Goal: Transaction & Acquisition: Purchase product/service

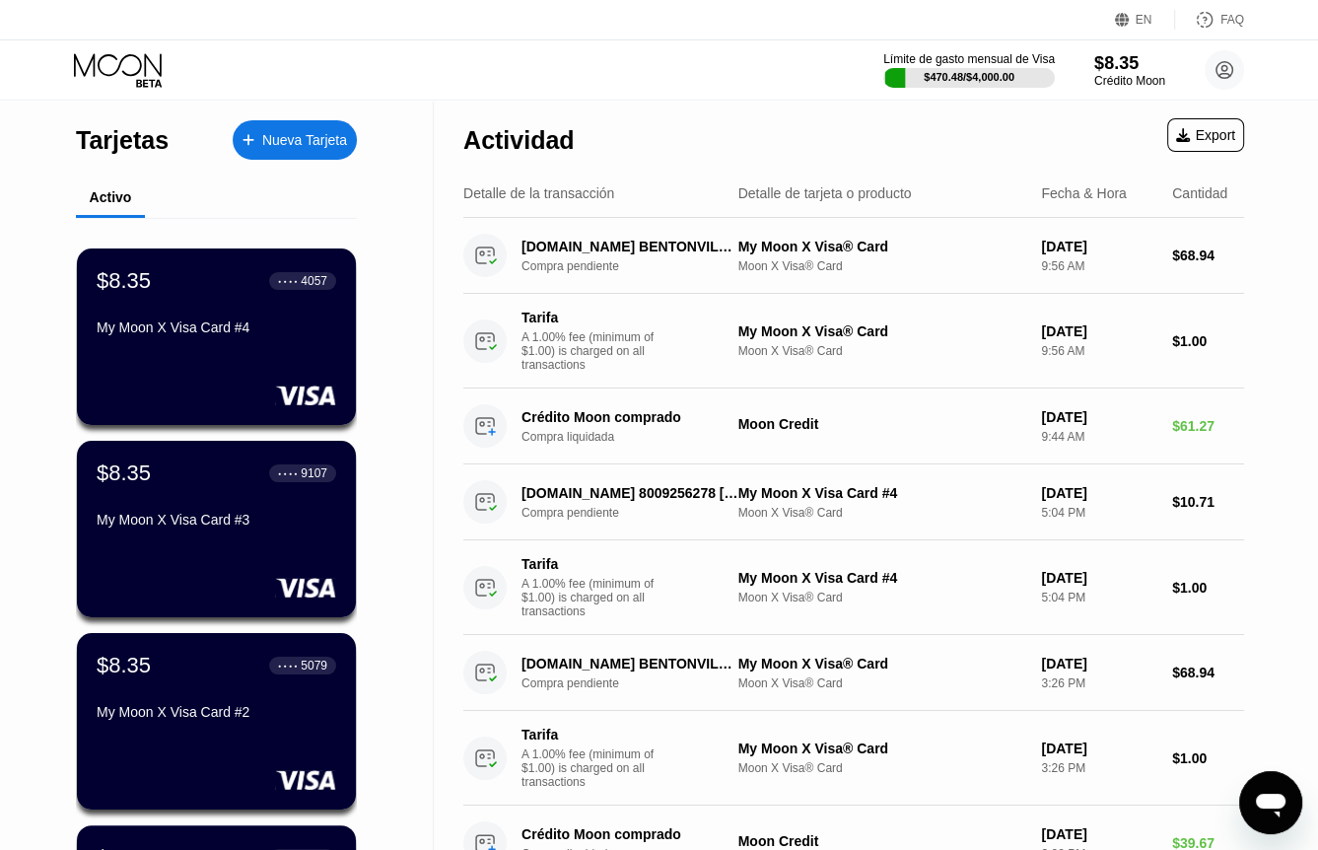
scroll to position [4049, 0]
click at [202, 335] on div "My Moon X Visa Card #4" at bounding box center [217, 328] width 242 height 16
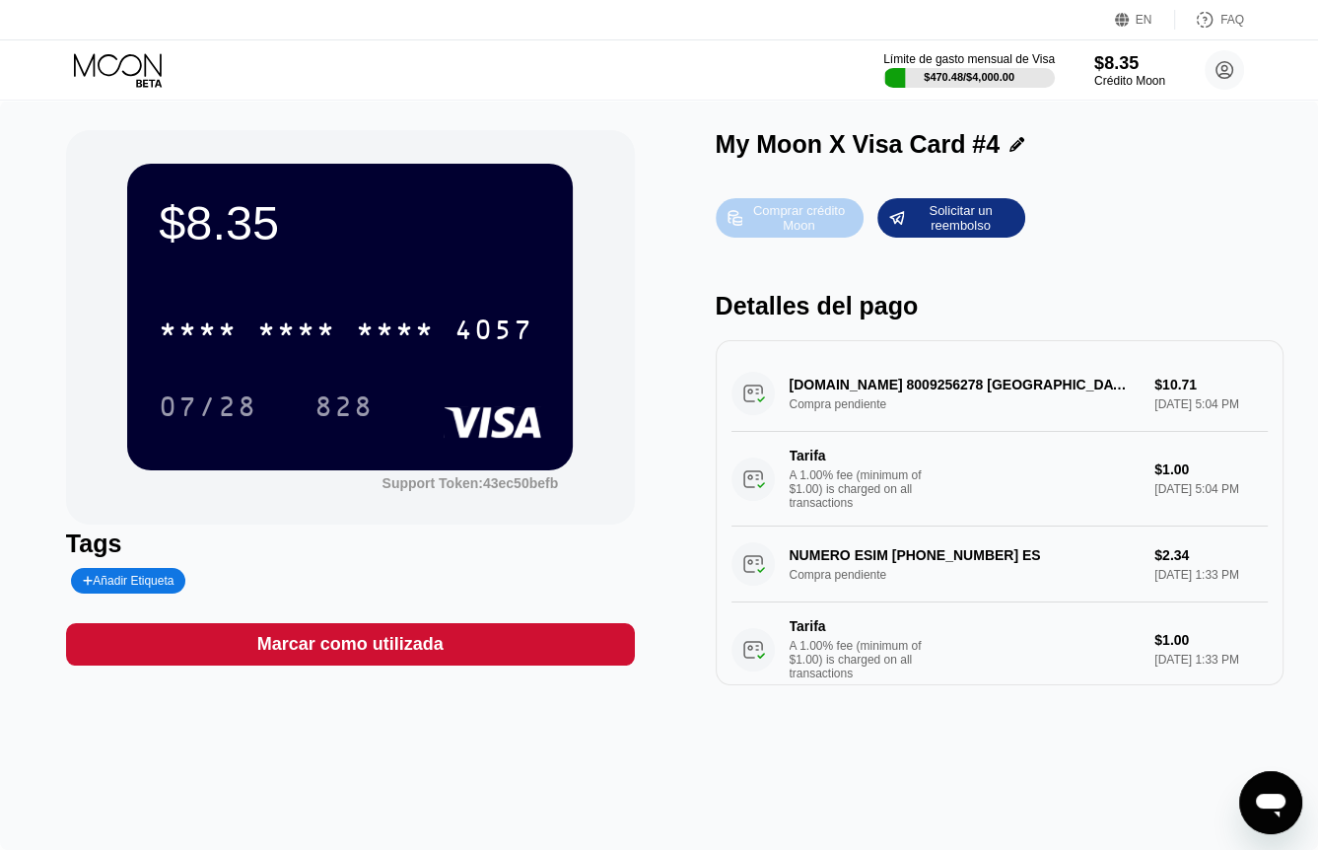
click at [761, 226] on div "Comprar crédito Moon" at bounding box center [799, 218] width 108 height 32
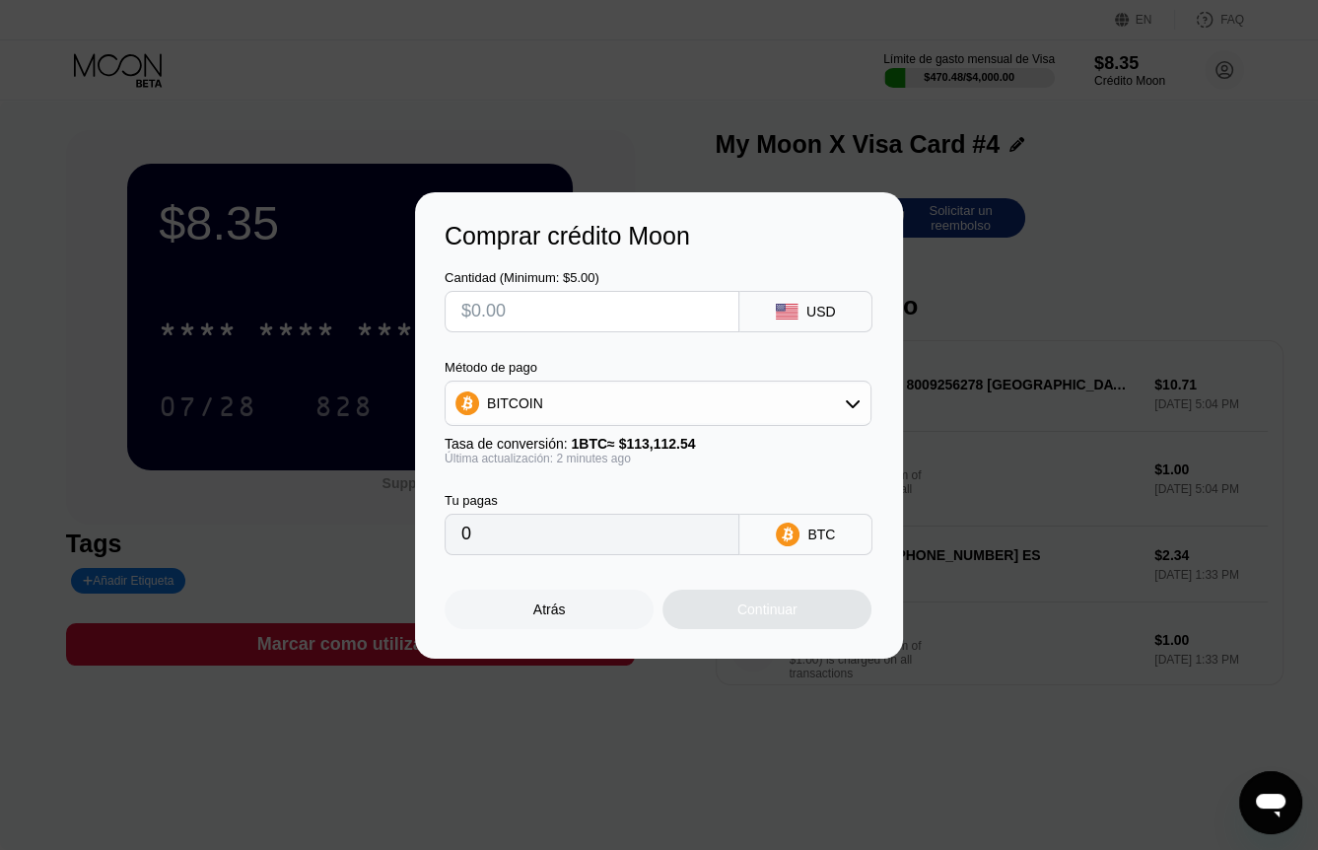
click at [524, 309] on input "text" at bounding box center [592, 311] width 261 height 39
type input "$1"
type input "0.00000885"
type input "$10"
type input "0.00008841"
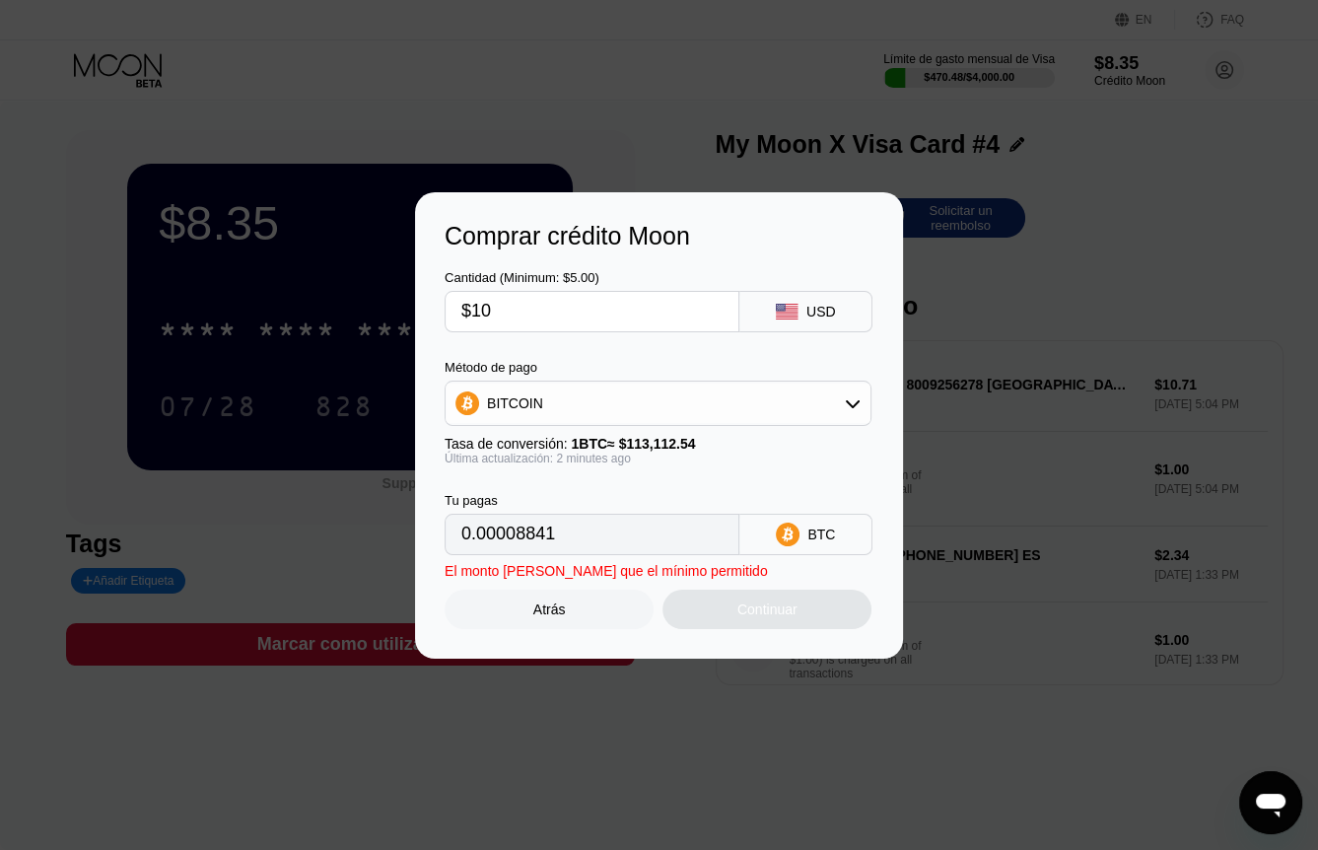
type input "$100"
type input "0.00088408"
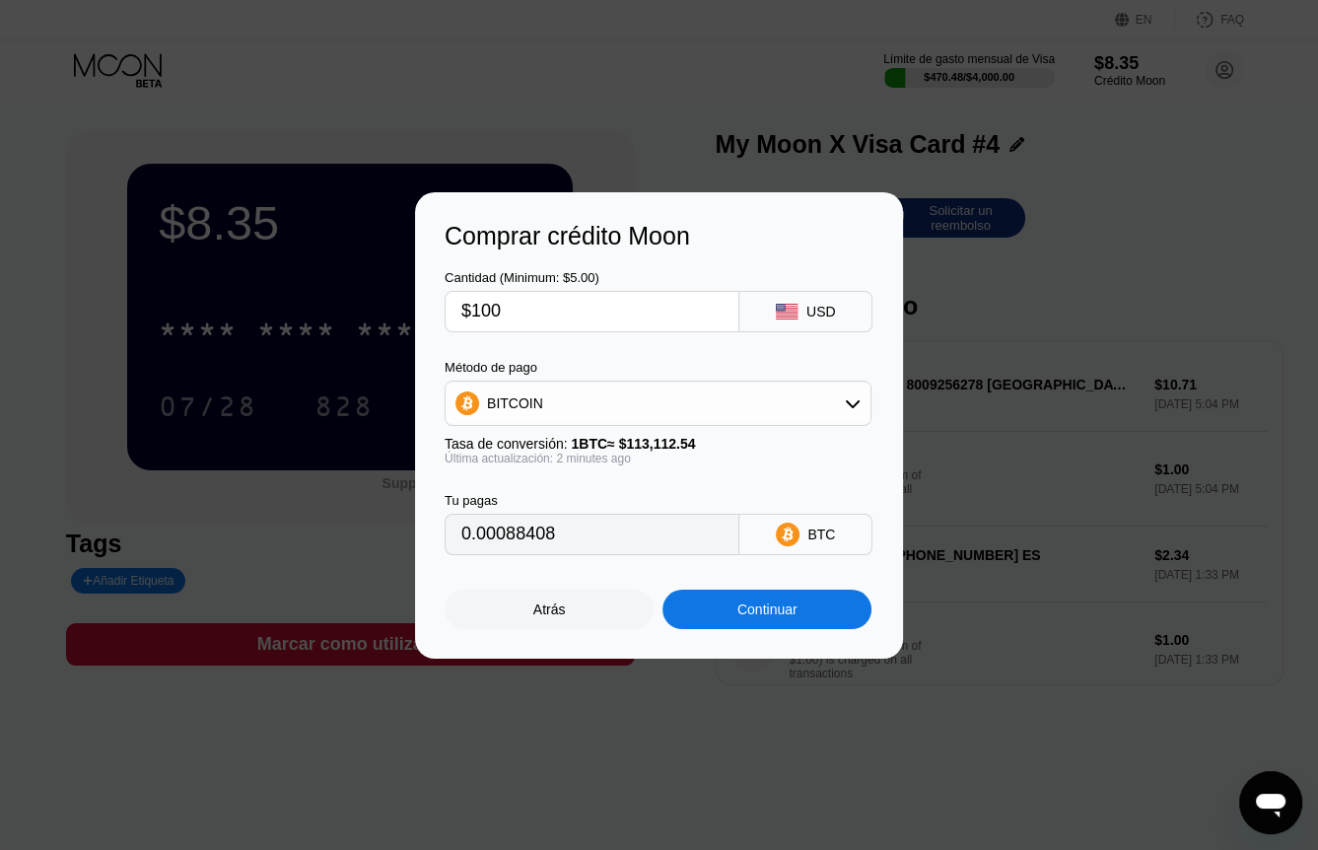
type input "$100"
click at [727, 624] on div "Continuar" at bounding box center [767, 609] width 209 height 39
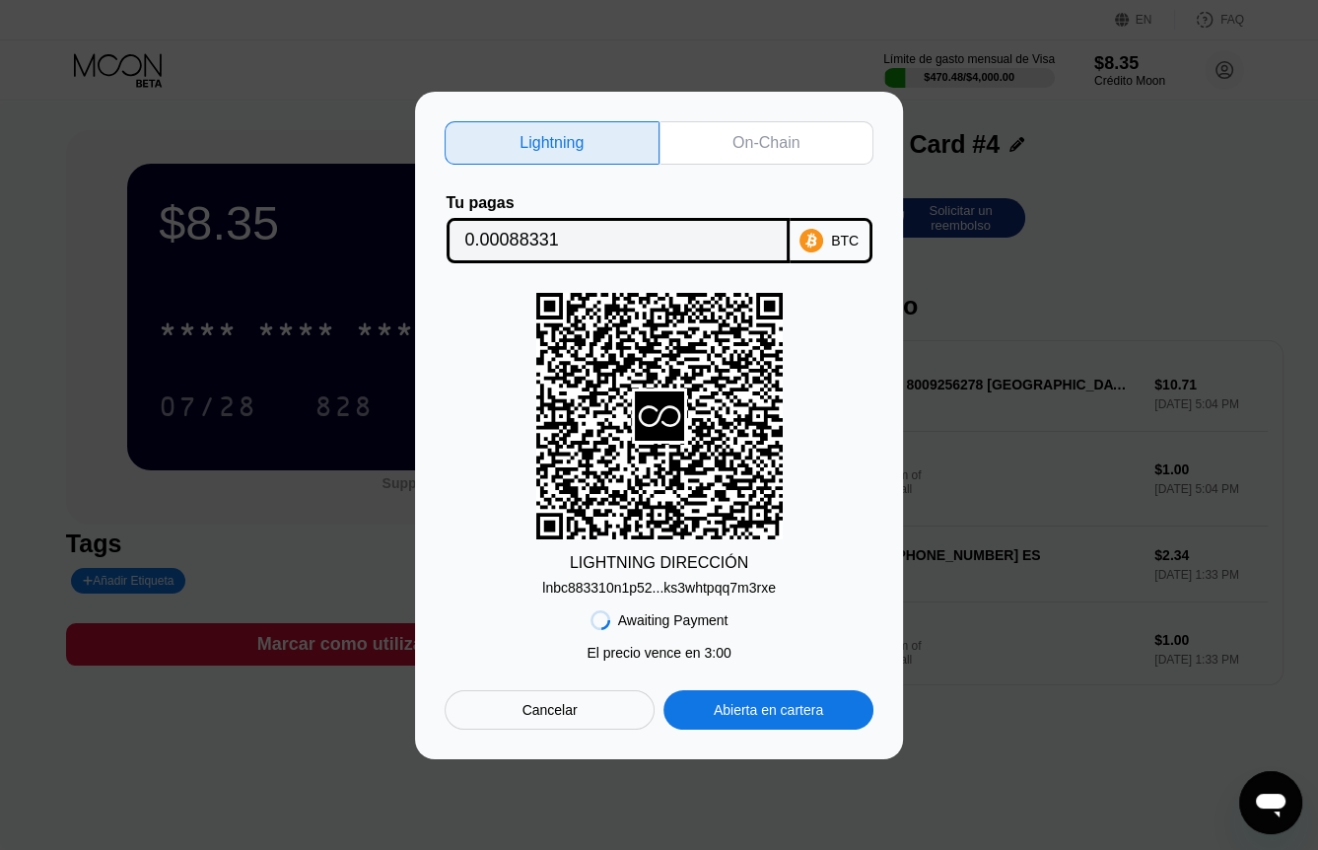
click at [778, 143] on div "On-Chain" at bounding box center [766, 143] width 67 height 20
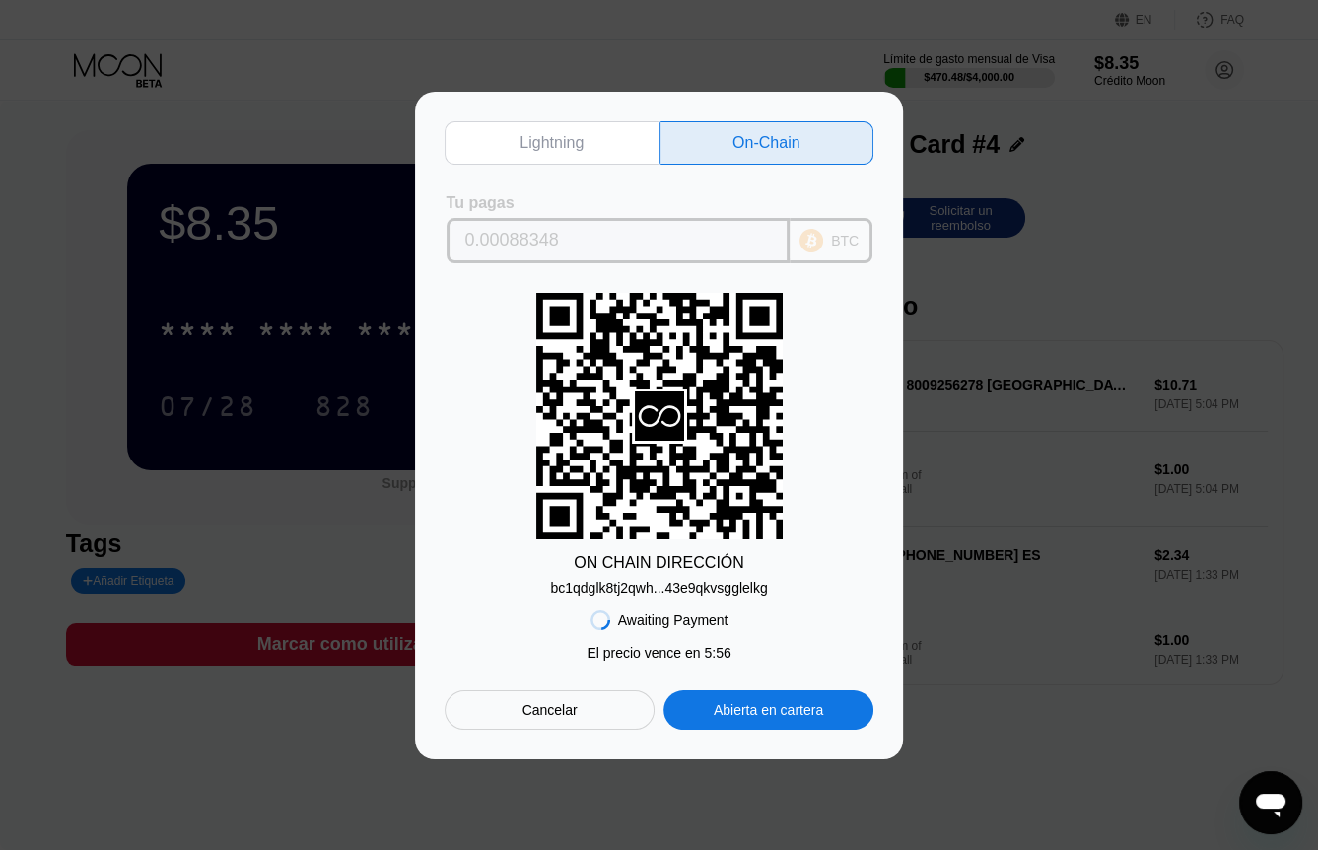
click at [515, 236] on input "0.00088348" at bounding box center [618, 240] width 306 height 39
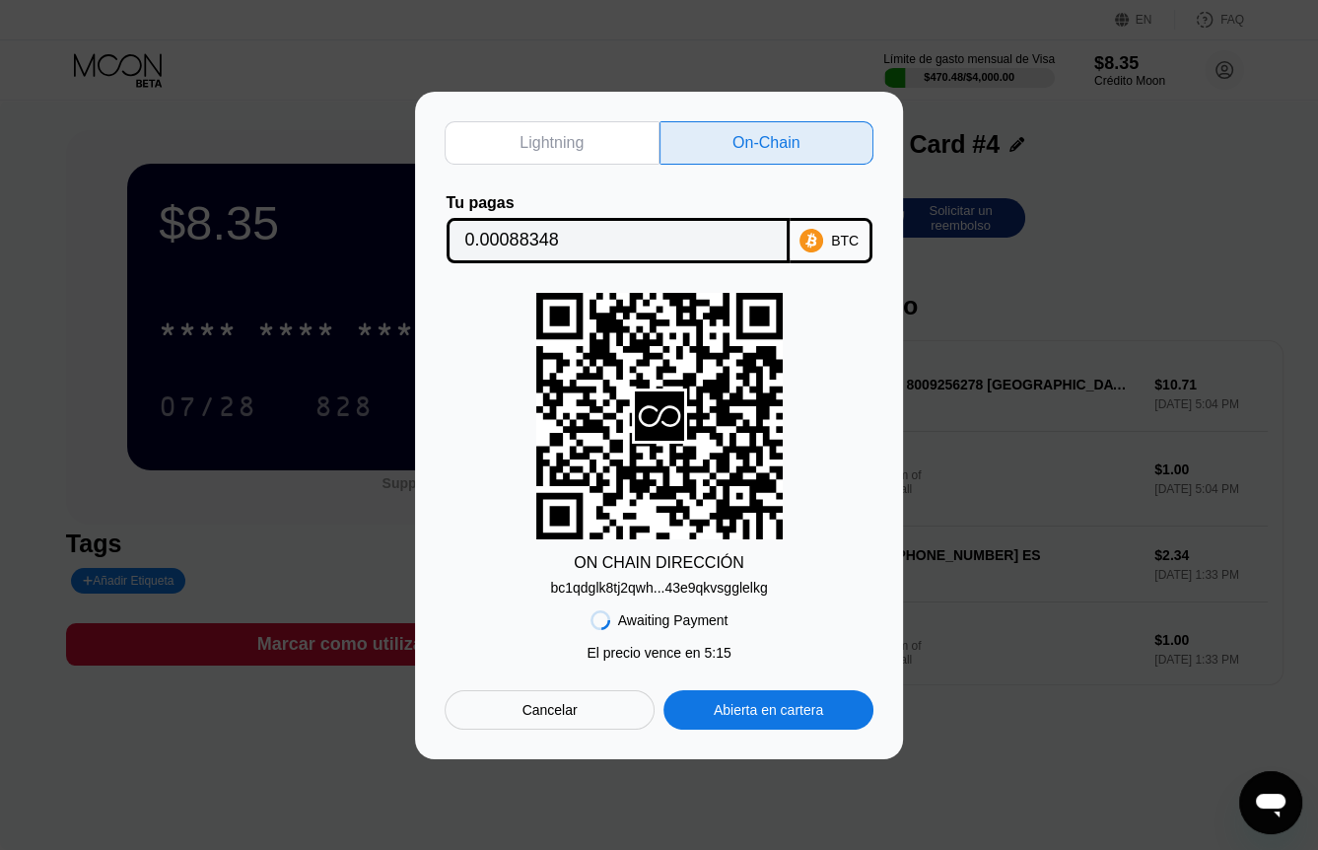
click at [663, 590] on div "bc1qdglk8tj2qwh...43e9qkvsgglelkg" at bounding box center [658, 588] width 217 height 16
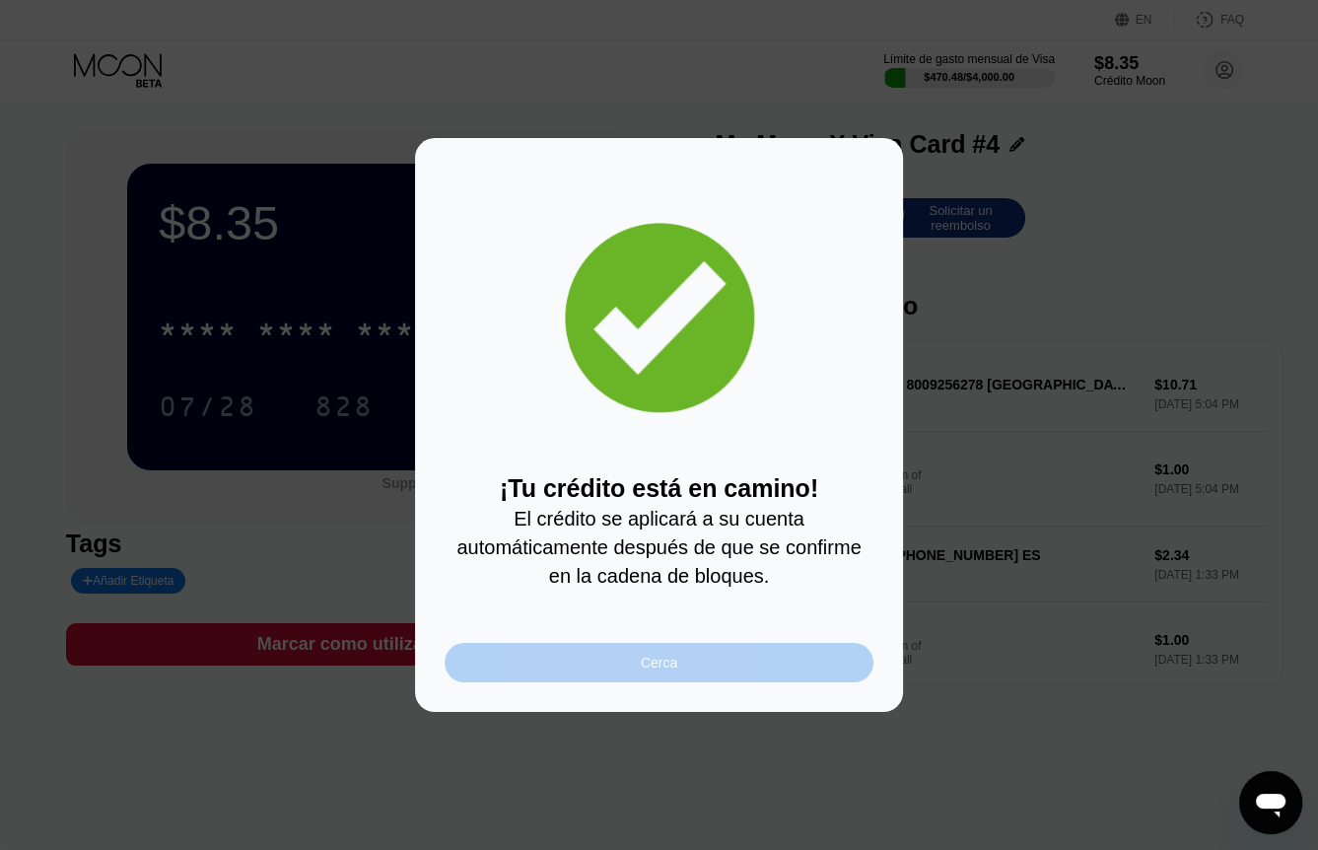
click at [642, 671] on div "Cerca" at bounding box center [659, 663] width 36 height 16
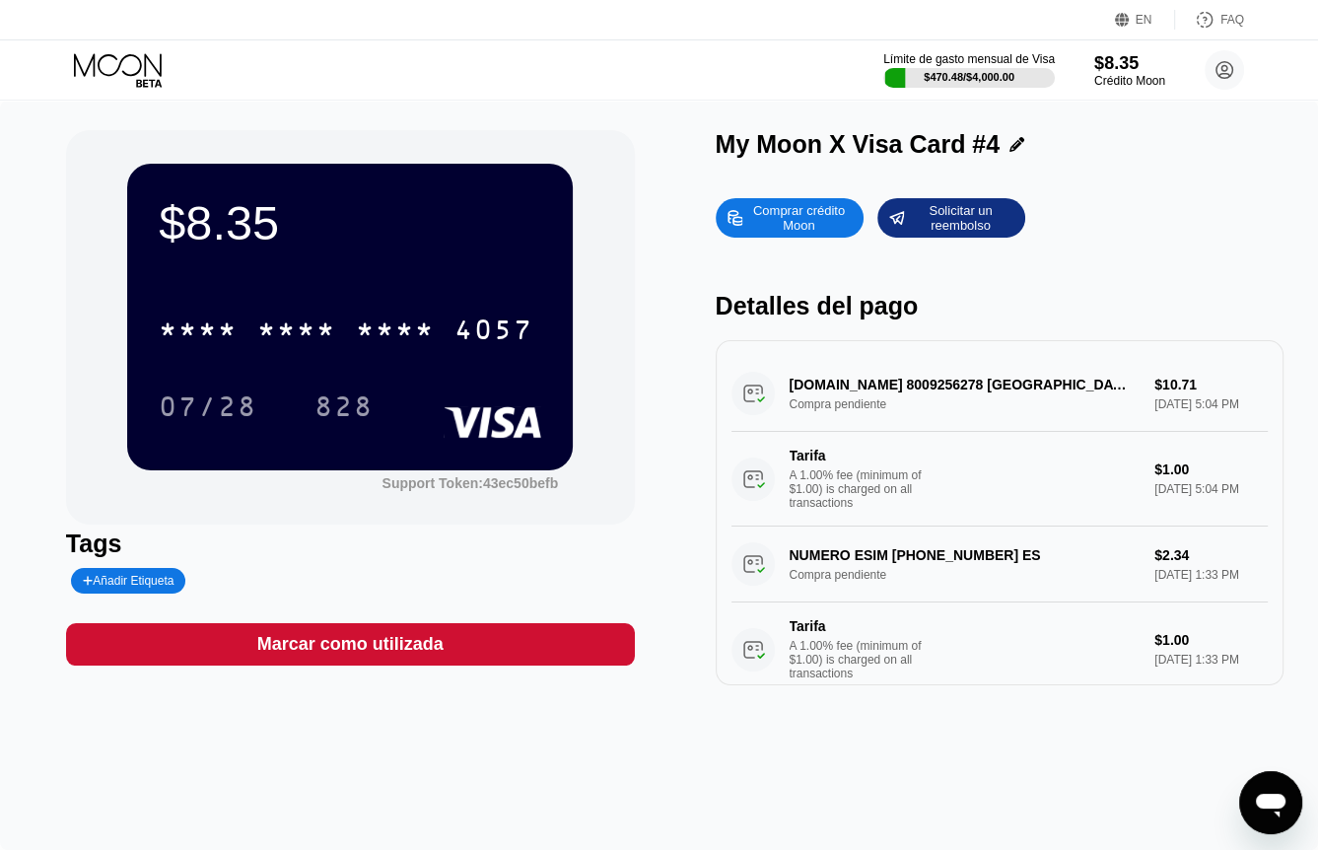
click at [120, 73] on icon at bounding box center [120, 70] width 92 height 35
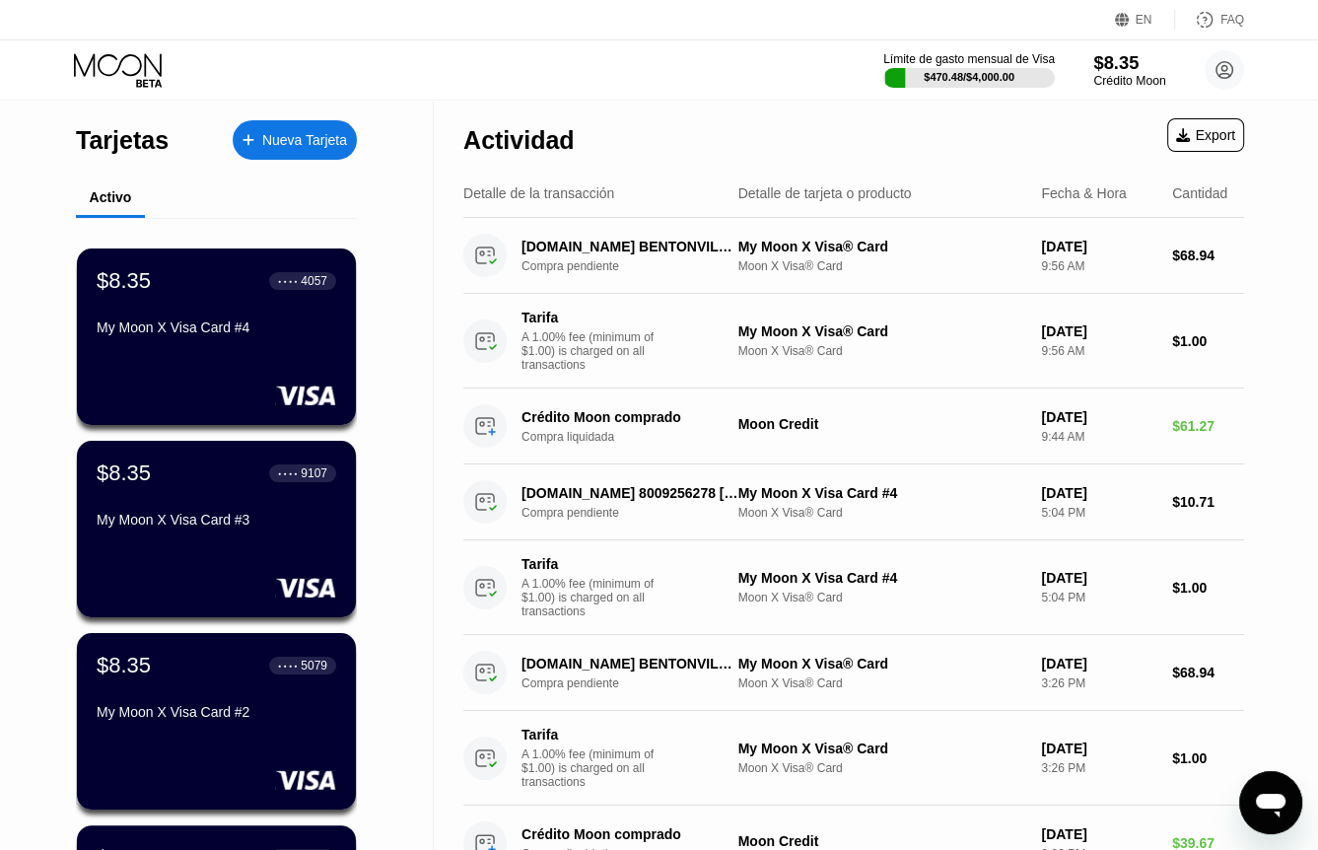
click at [1116, 70] on div "$8.35" at bounding box center [1130, 62] width 72 height 21
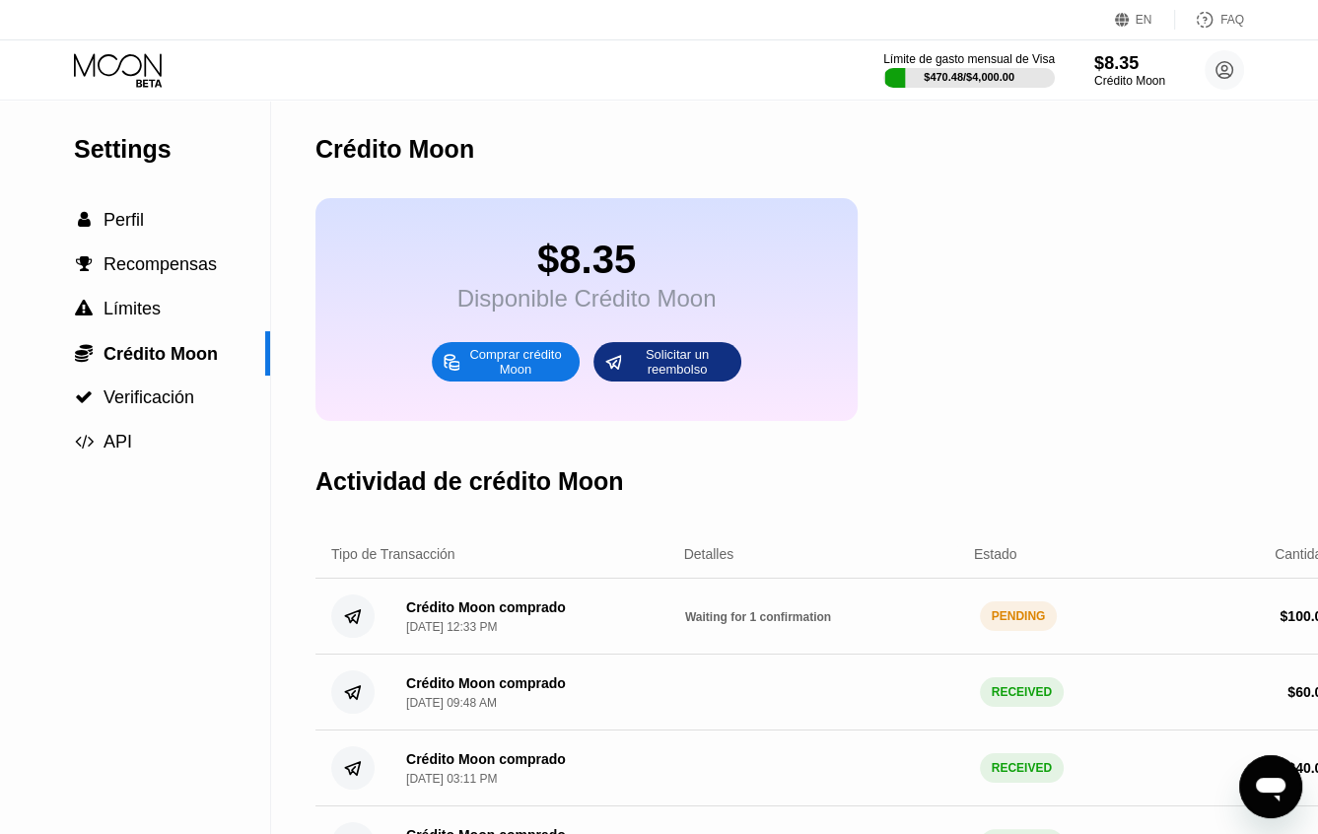
click at [1267, 793] on icon "Abrir ventana de mensajería" at bounding box center [1271, 787] width 36 height 36
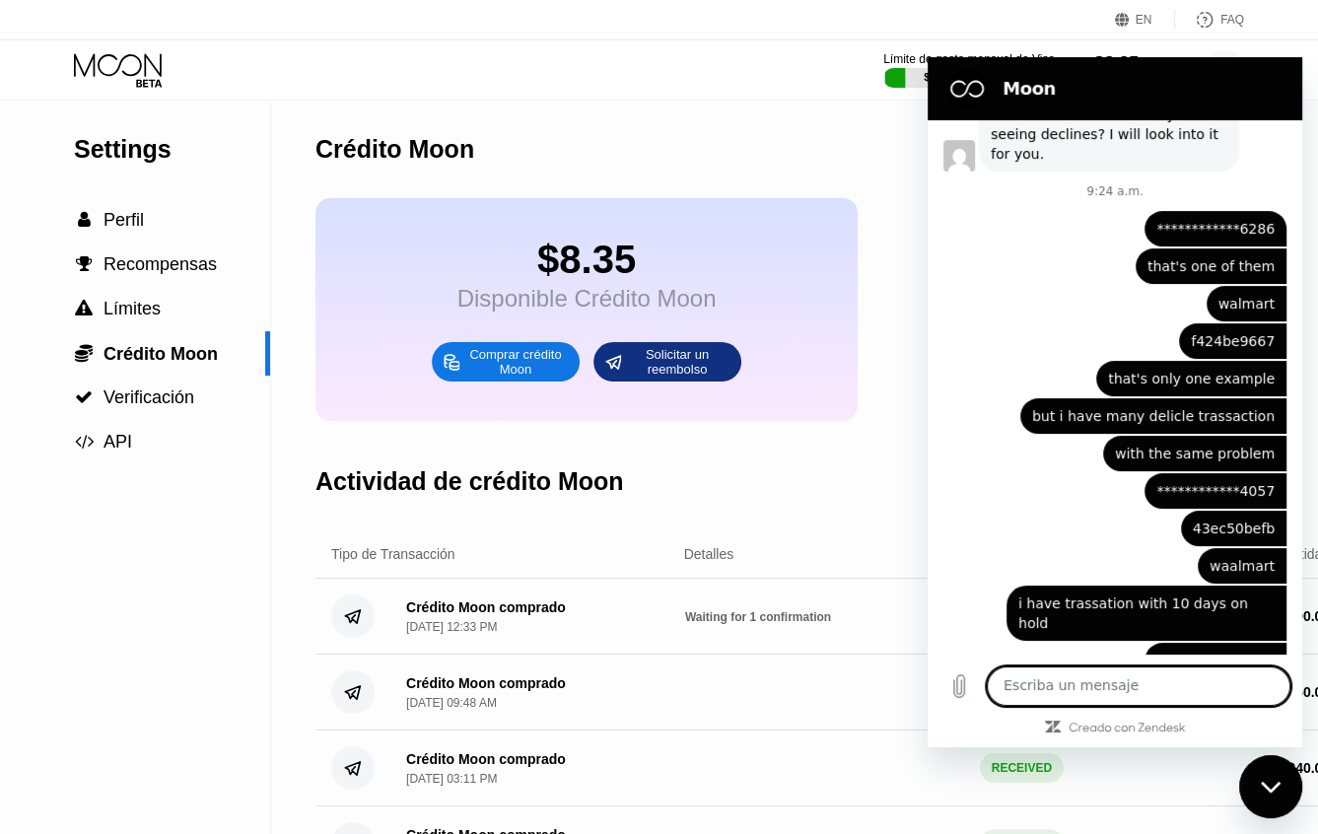
scroll to position [4049, 0]
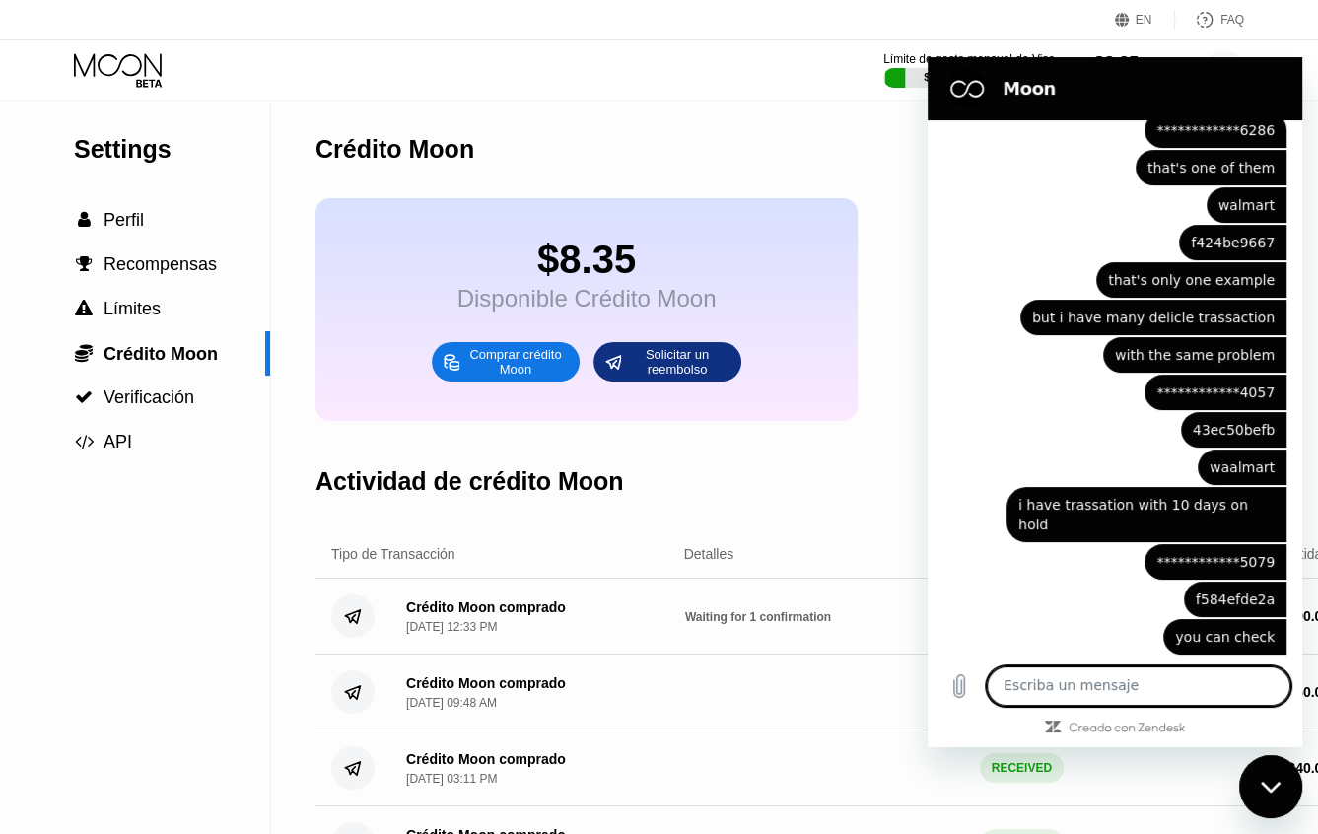
click at [797, 166] on div "Crédito Moon" at bounding box center [831, 150] width 1031 height 98
click at [1282, 779] on div "Cerrar ventana de mensajería" at bounding box center [1271, 786] width 59 height 59
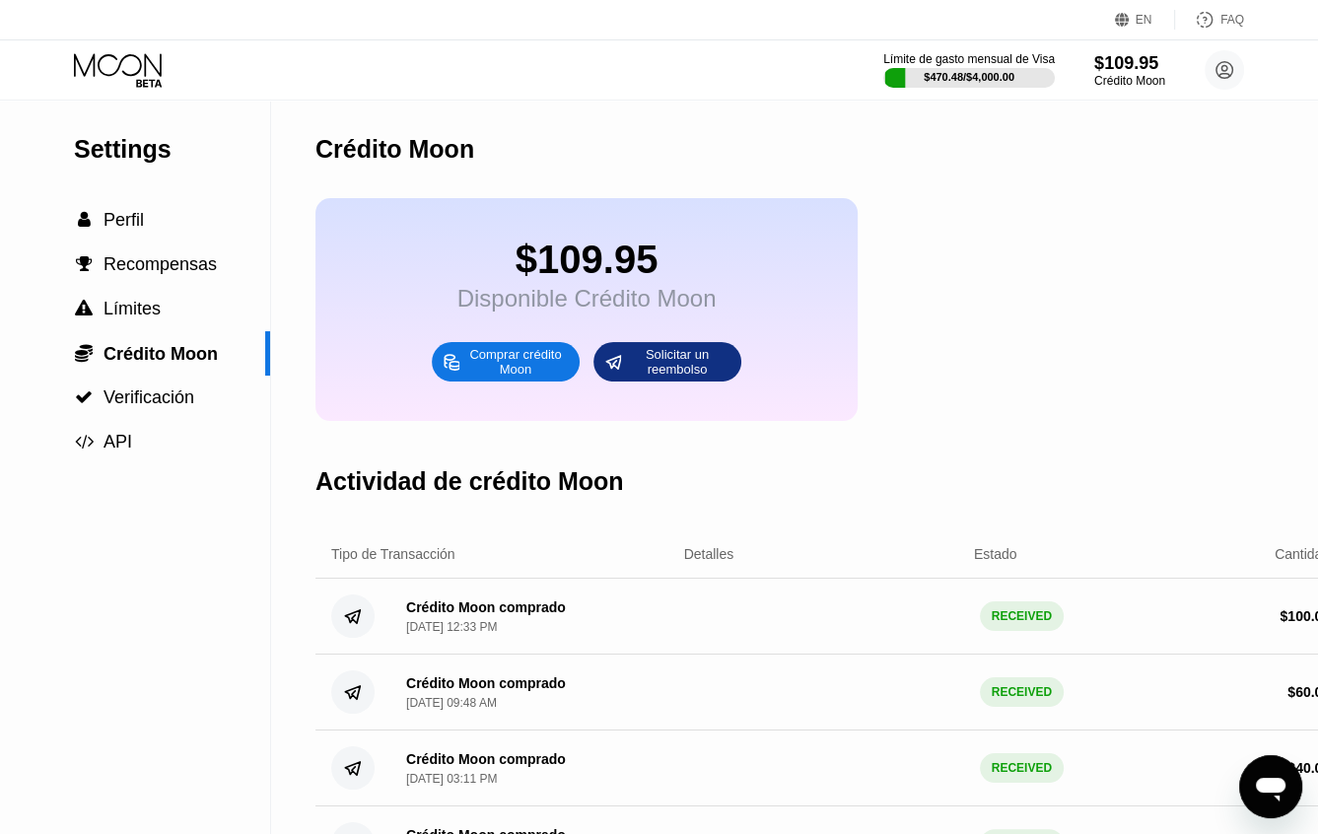
click at [107, 63] on icon at bounding box center [120, 70] width 92 height 35
